Goal: Task Accomplishment & Management: Use online tool/utility

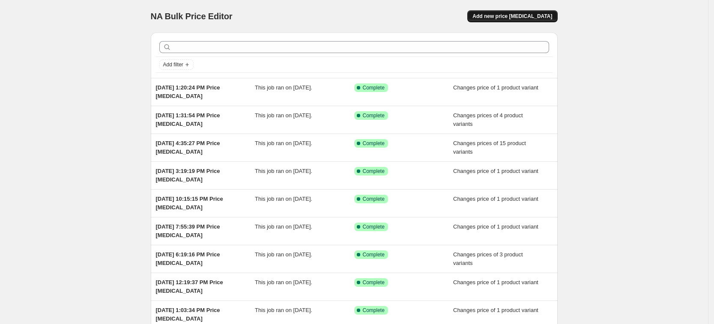
click at [542, 17] on span "Add new price change job" at bounding box center [512, 16] width 80 height 7
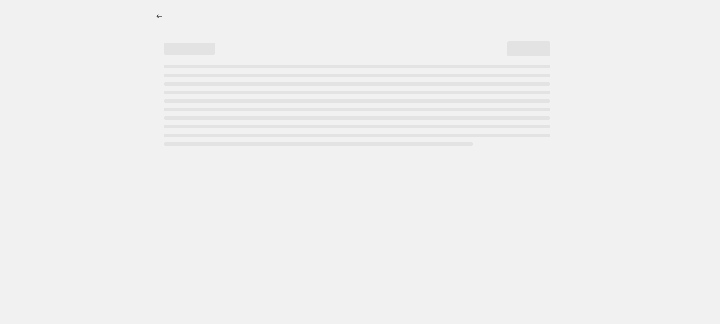
select select "percentage"
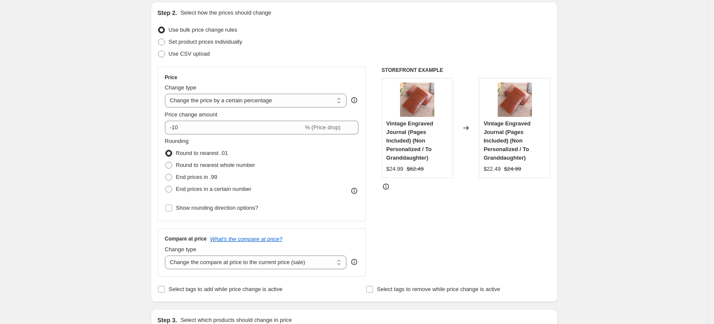
scroll to position [54, 0]
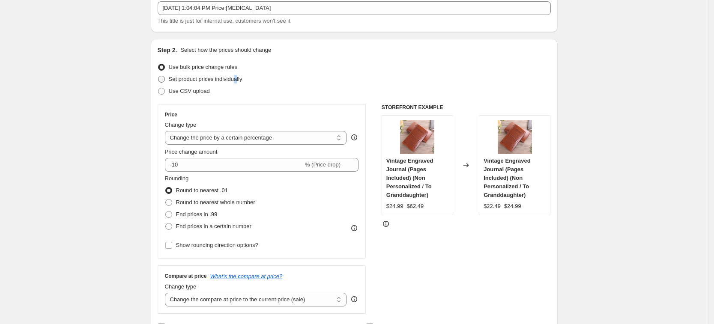
click at [238, 74] on label "Set product prices individually" at bounding box center [200, 79] width 85 height 12
click at [215, 83] on span "Set product prices individually" at bounding box center [206, 79] width 74 height 9
click at [158, 76] on input "Set product prices individually" at bounding box center [158, 76] width 0 height 0
radio input "true"
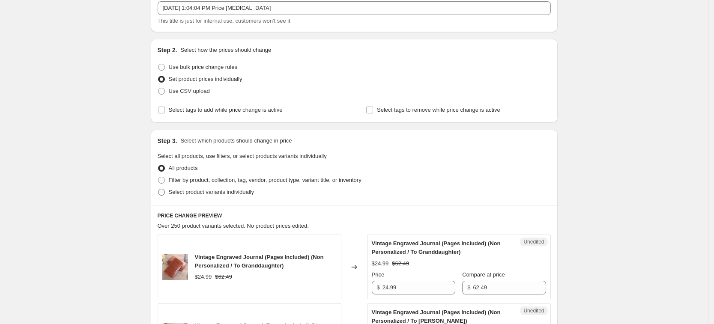
click at [226, 195] on span "Select product variants individually" at bounding box center [211, 192] width 85 height 6
click at [158, 189] on input "Select product variants individually" at bounding box center [158, 189] width 0 height 0
radio input "true"
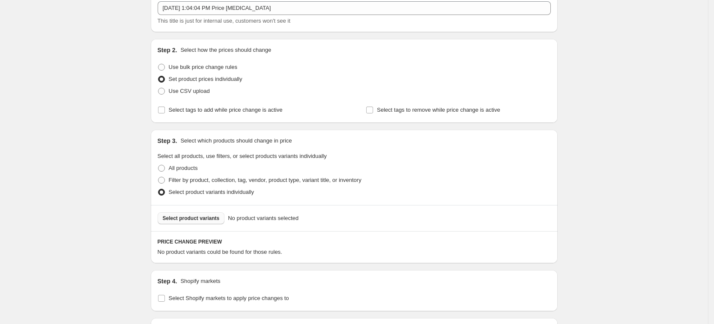
click at [214, 217] on span "Select product variants" at bounding box center [191, 218] width 57 height 7
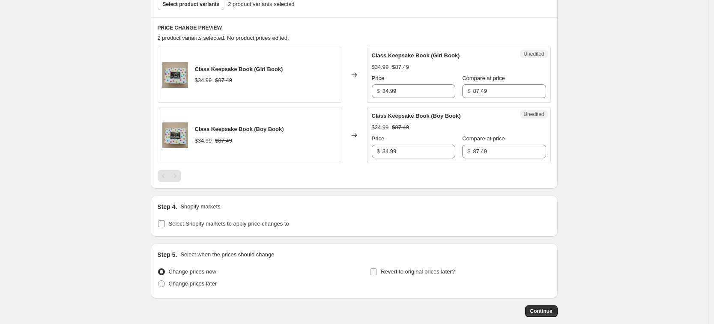
click at [222, 223] on span "Select Shopify markets to apply price changes to" at bounding box center [229, 224] width 120 height 6
click at [165, 223] on input "Select Shopify markets to apply price changes to" at bounding box center [161, 224] width 7 height 7
checkbox input "true"
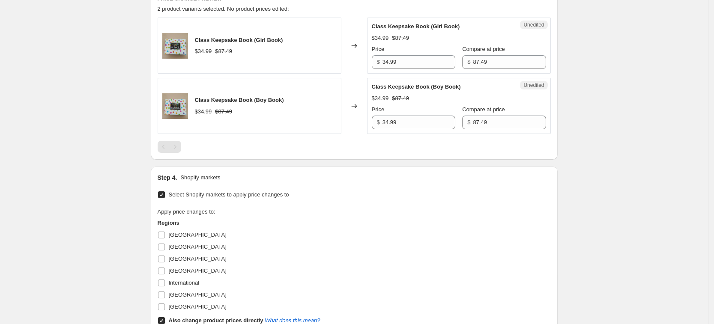
scroll to position [321, 0]
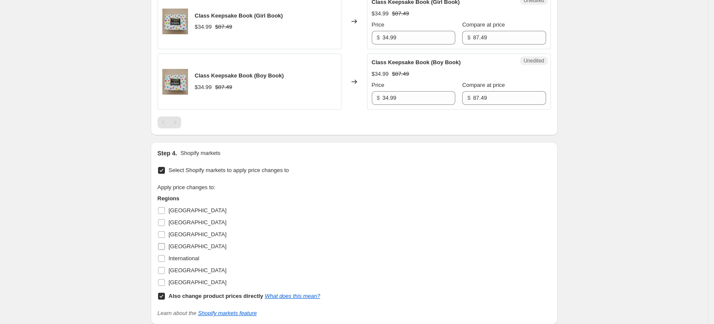
click at [190, 245] on span "Germany" at bounding box center [198, 246] width 58 height 6
click at [165, 245] on input "Germany" at bounding box center [161, 246] width 7 height 7
checkbox input "true"
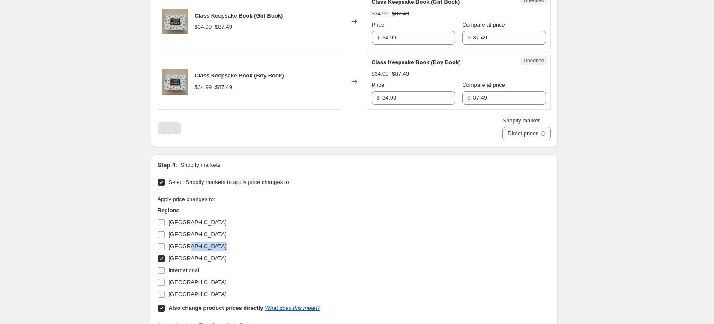
click at [190, 244] on div "France" at bounding box center [239, 247] width 163 height 12
click at [180, 249] on span "France" at bounding box center [198, 246] width 58 height 6
click at [165, 249] on input "France" at bounding box center [161, 246] width 7 height 7
checkbox input "true"
click at [189, 286] on span "United Kingdom" at bounding box center [198, 282] width 58 height 9
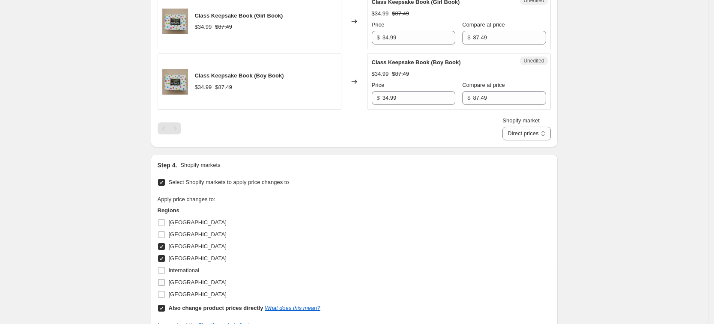
click at [165, 286] on input "United Kingdom" at bounding box center [161, 282] width 7 height 7
checkbox input "true"
click at [190, 293] on span "United States" at bounding box center [198, 294] width 58 height 6
click at [165, 293] on input "United States" at bounding box center [161, 294] width 7 height 7
checkbox input "true"
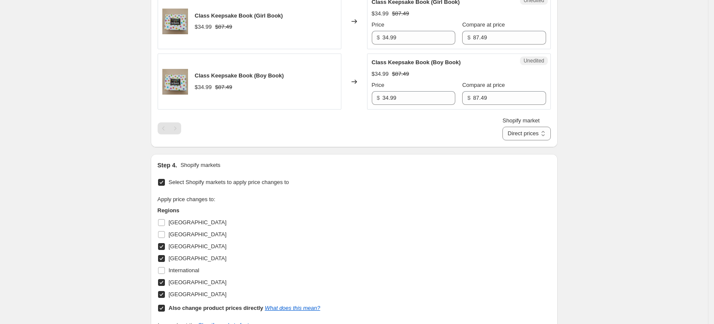
click at [197, 302] on div "Regions Australia Canada France Germany International United Kingdom United Sta…" at bounding box center [239, 260] width 163 height 108
click at [200, 307] on b "Also change product prices directly" at bounding box center [216, 308] width 95 height 6
click at [165, 307] on input "Also change product prices directly What does this mean?" at bounding box center [161, 308] width 7 height 7
checkbox input "false"
select select "7201456197"
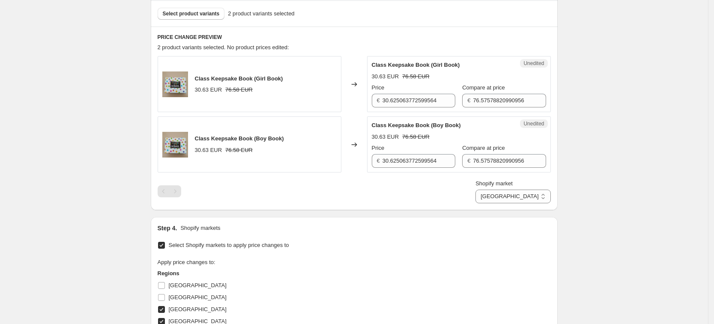
scroll to position [214, 0]
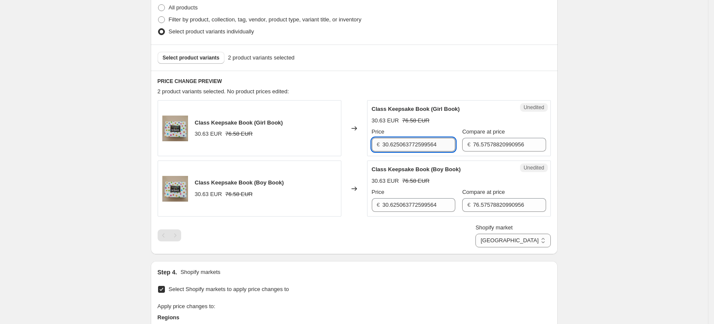
click at [415, 147] on input "30.625063772599564" at bounding box center [419, 145] width 73 height 14
type input "34.99"
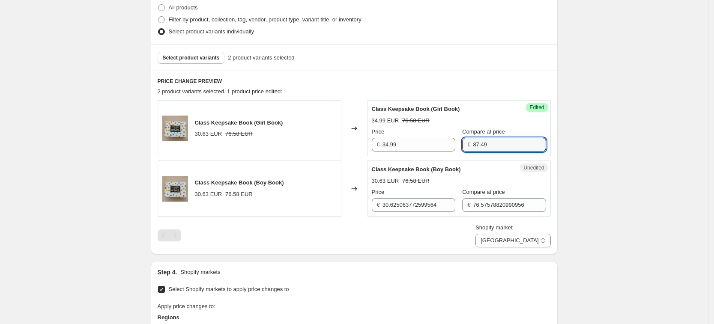
type input "87.49"
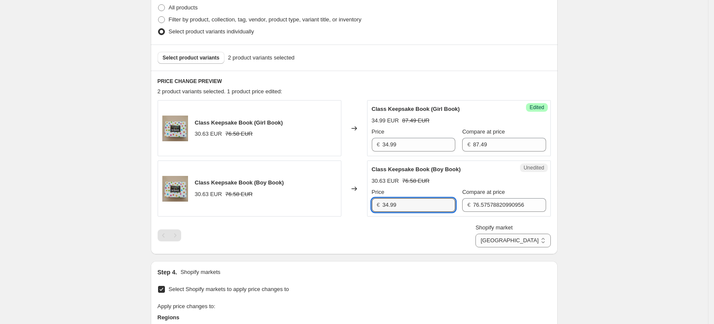
type input "34.99"
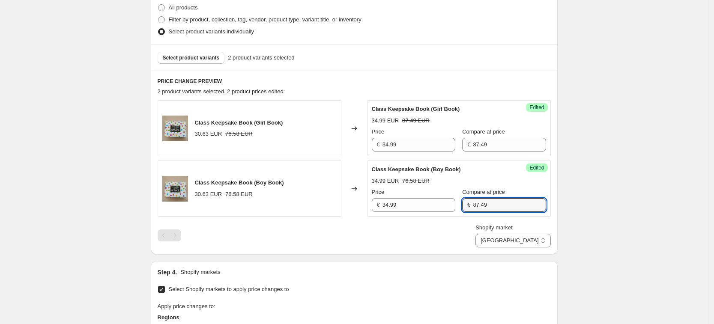
type input "87.49"
click at [406, 230] on div "Shopify market France Germany United Kingdom United States France" at bounding box center [354, 236] width 393 height 24
click at [529, 241] on select "France Germany United Kingdom United States" at bounding box center [512, 241] width 75 height 14
select select "7201488965"
click at [514, 248] on select "France Germany United Kingdom United States" at bounding box center [512, 241] width 75 height 14
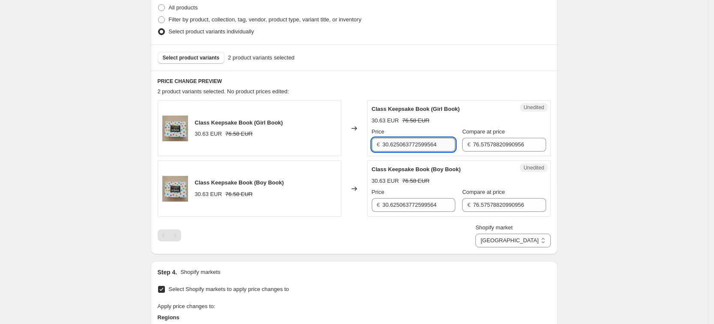
click at [439, 146] on input "30.625063772599564" at bounding box center [419, 145] width 73 height 14
type input "34.99"
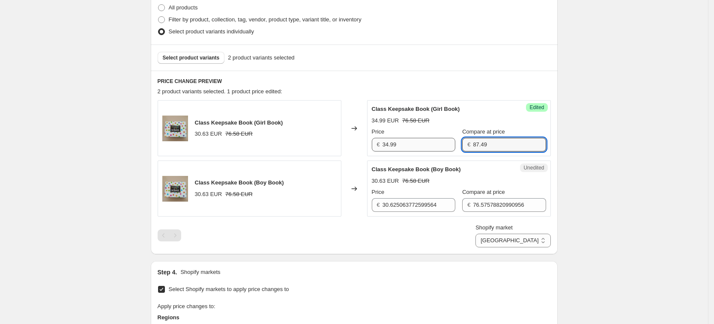
type input "87.49"
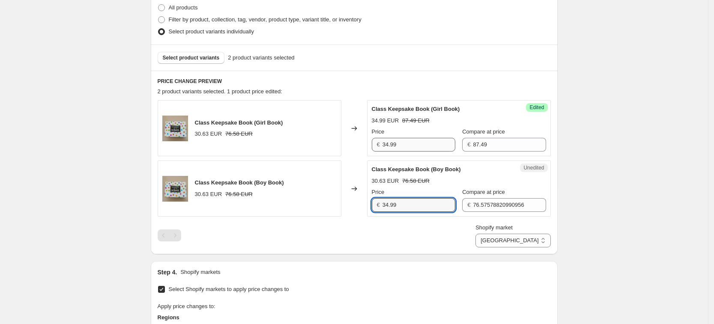
type input "34.99"
type input "3"
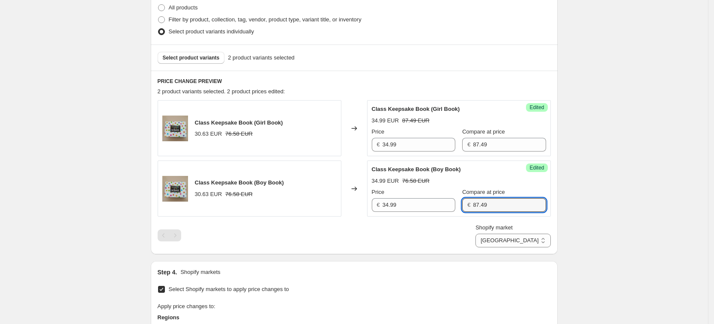
type input "87.49"
click at [488, 253] on div "PRICE CHANGE PREVIEW 2 product variants selected. 2 product prices edited: Clas…" at bounding box center [354, 163] width 407 height 184
click at [536, 237] on select "France Germany United Kingdom United States" at bounding box center [512, 241] width 75 height 14
select select "7201521733"
click at [496, 248] on select "France Germany United Kingdom United States" at bounding box center [512, 241] width 75 height 14
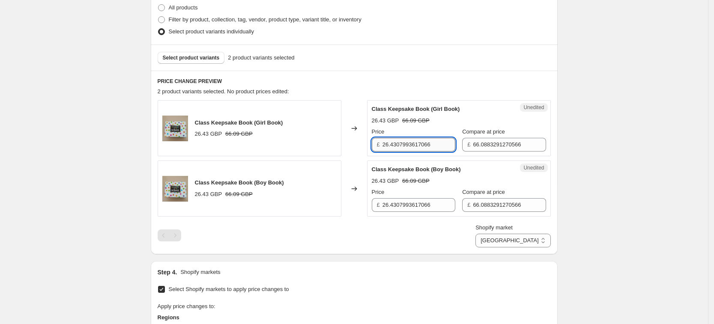
click at [423, 146] on input "26.4307993617066" at bounding box center [419, 145] width 73 height 14
type input "34.99"
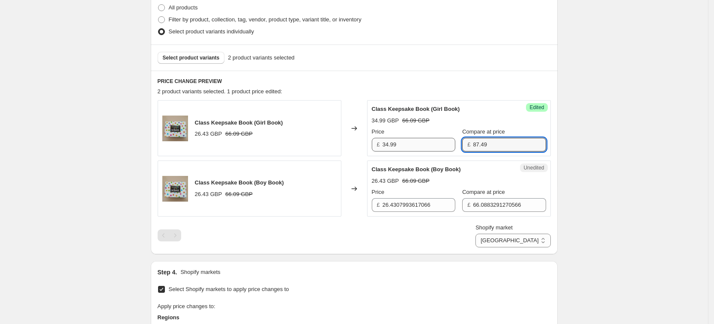
type input "87.49"
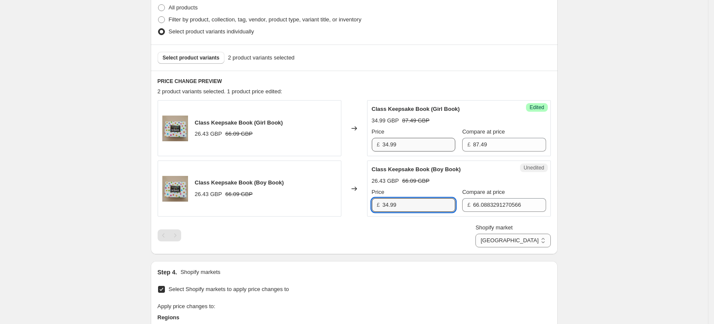
type input "34.99"
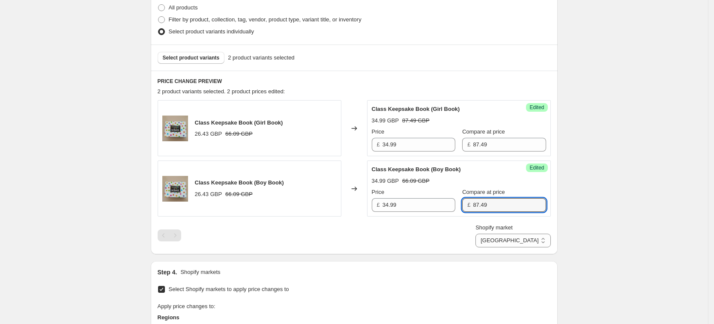
type input "87.49"
click at [583, 243] on div "Create new price change job. This page is ready Create new price change job Dra…" at bounding box center [354, 181] width 708 height 791
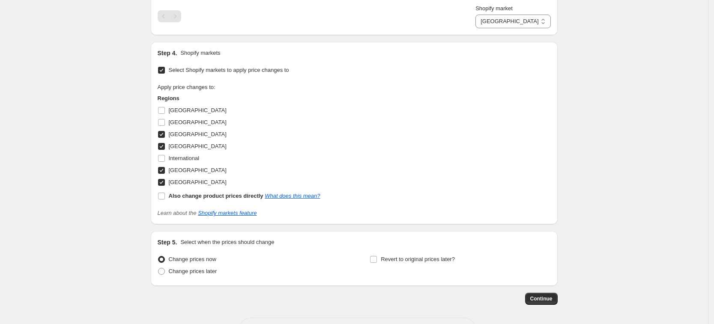
scroll to position [466, 0]
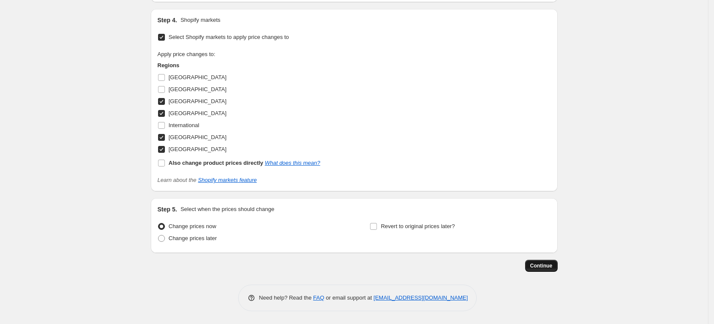
click at [544, 269] on span "Continue" at bounding box center [541, 266] width 22 height 7
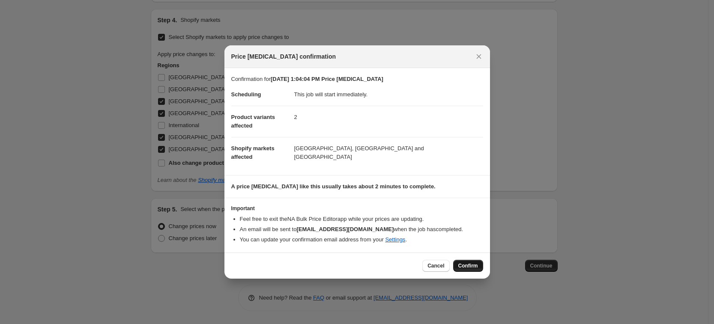
click at [477, 270] on button "Confirm" at bounding box center [468, 266] width 30 height 12
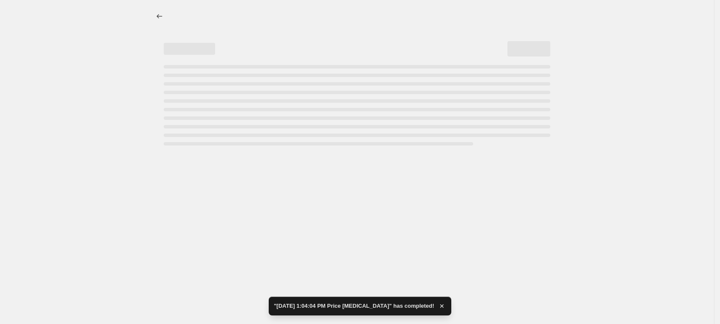
select select "7201521733"
